Goal: Information Seeking & Learning: Learn about a topic

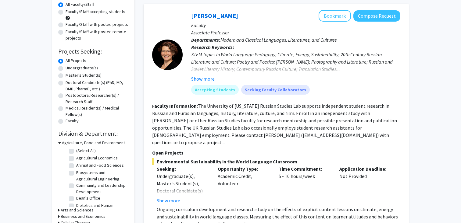
scroll to position [58, 0]
click at [66, 70] on label "Undergraduate(s)" at bounding box center [82, 68] width 32 height 6
click at [66, 69] on input "Undergraduate(s)" at bounding box center [68, 67] width 4 height 4
radio input "true"
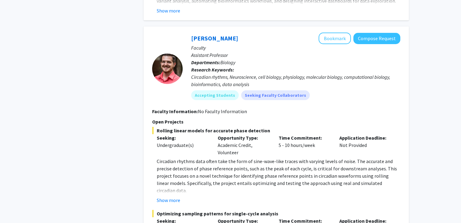
scroll to position [864, 0]
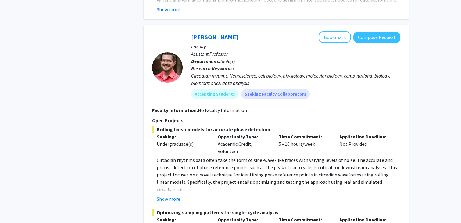
click at [227, 33] on link "[PERSON_NAME]" at bounding box center [214, 37] width 47 height 8
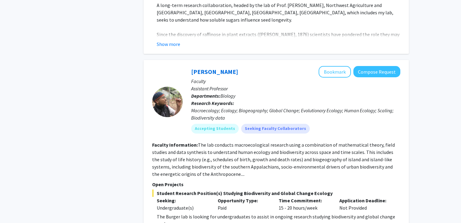
scroll to position [2946, 0]
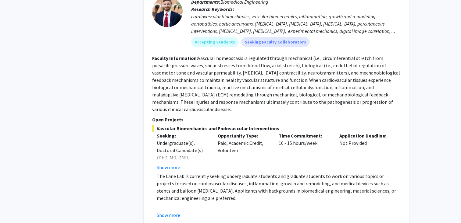
scroll to position [1201, 0]
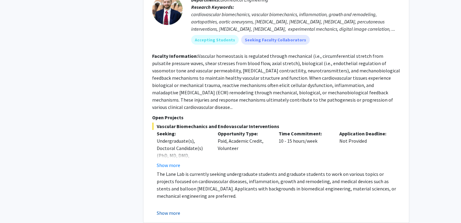
click at [165, 210] on button "Show more" at bounding box center [168, 213] width 23 height 7
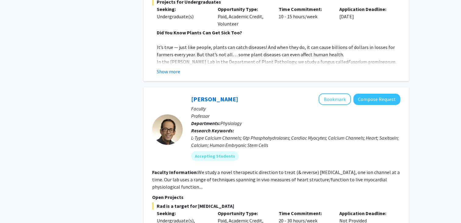
scroll to position [2088, 0]
